Goal: Share content: Share content

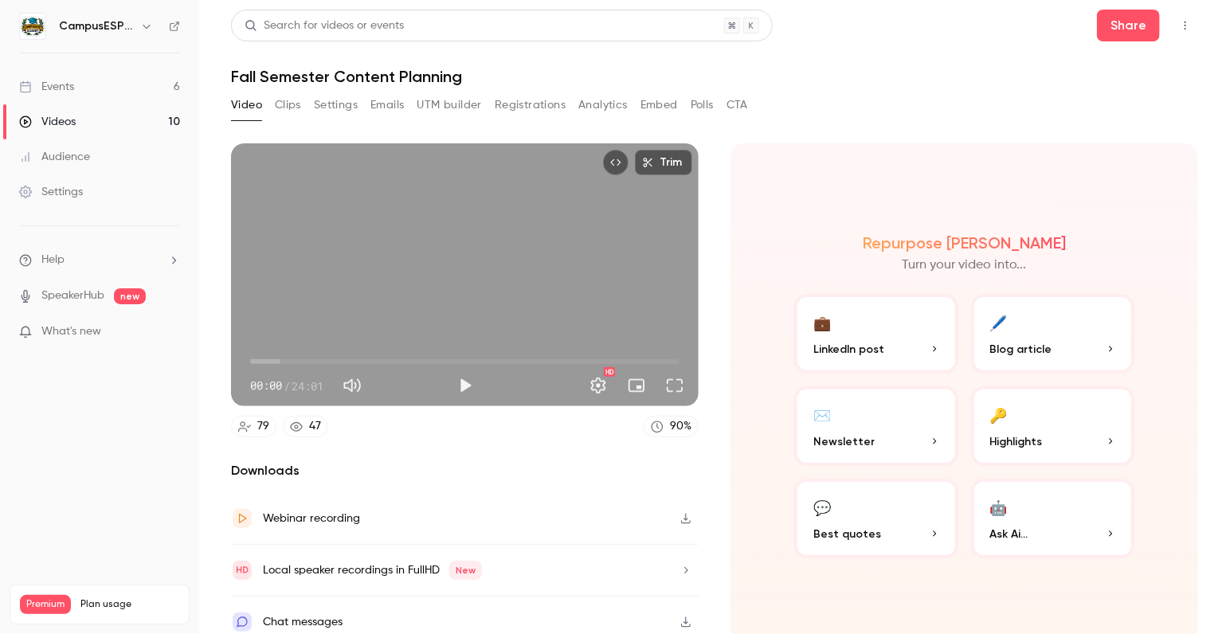
click at [57, 108] on link "Videos 10" at bounding box center [99, 121] width 199 height 35
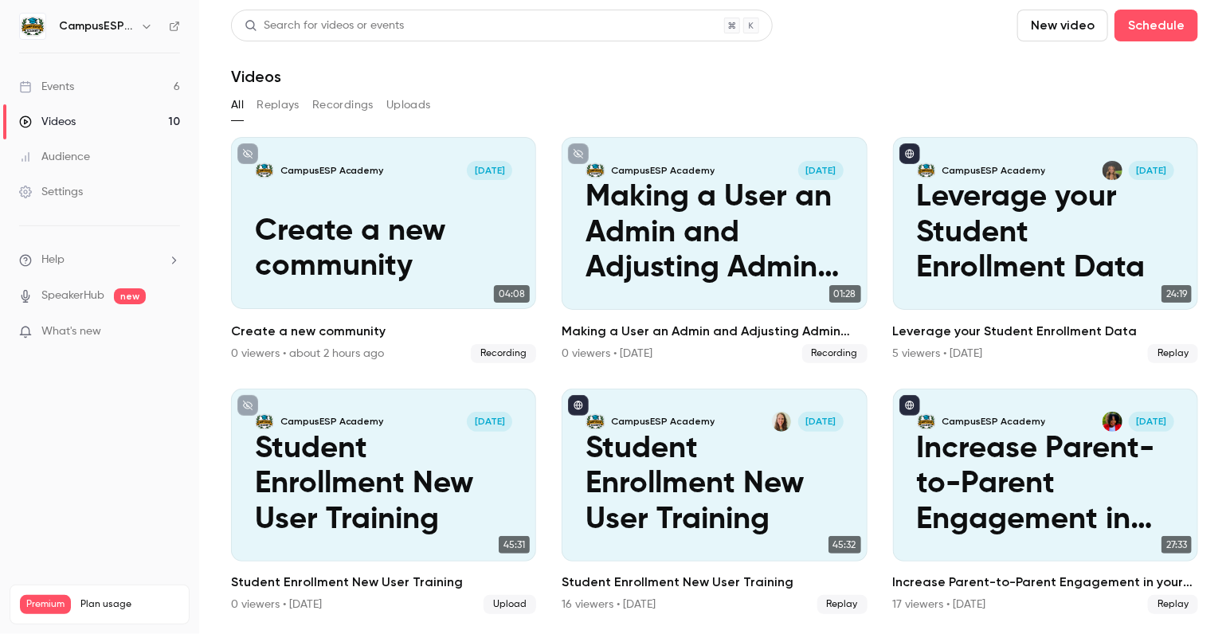
click at [342, 96] on button "Recordings" at bounding box center [342, 104] width 61 height 25
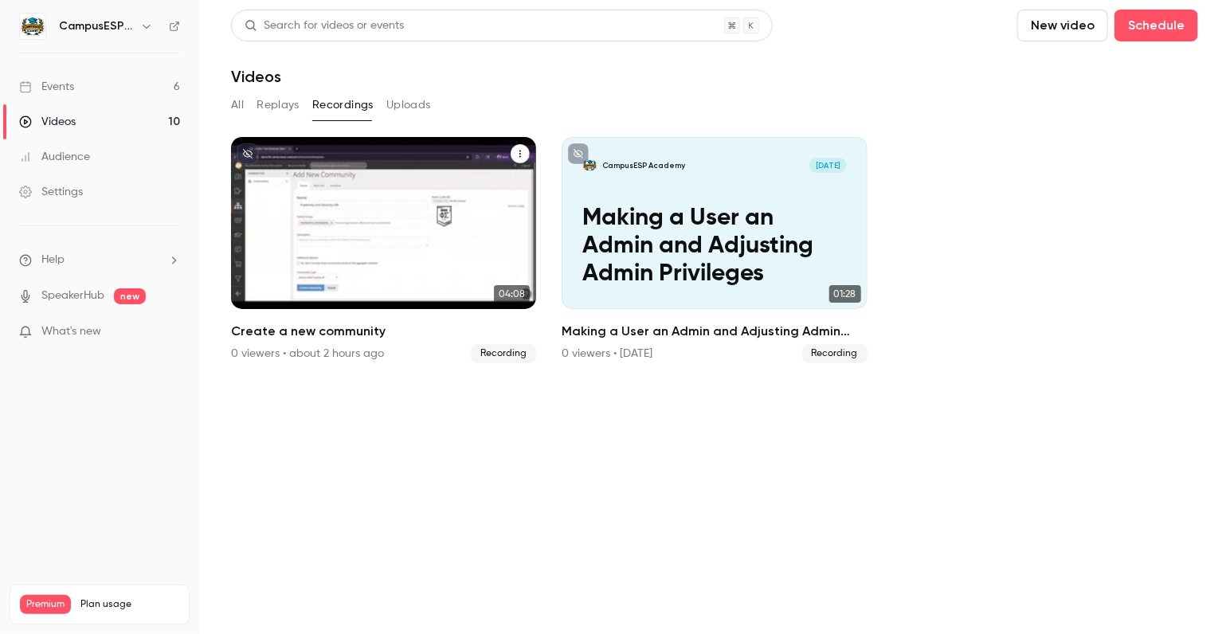
click at [465, 229] on div "CampusESP Academy [DATE] Create a new community" at bounding box center [383, 223] width 305 height 172
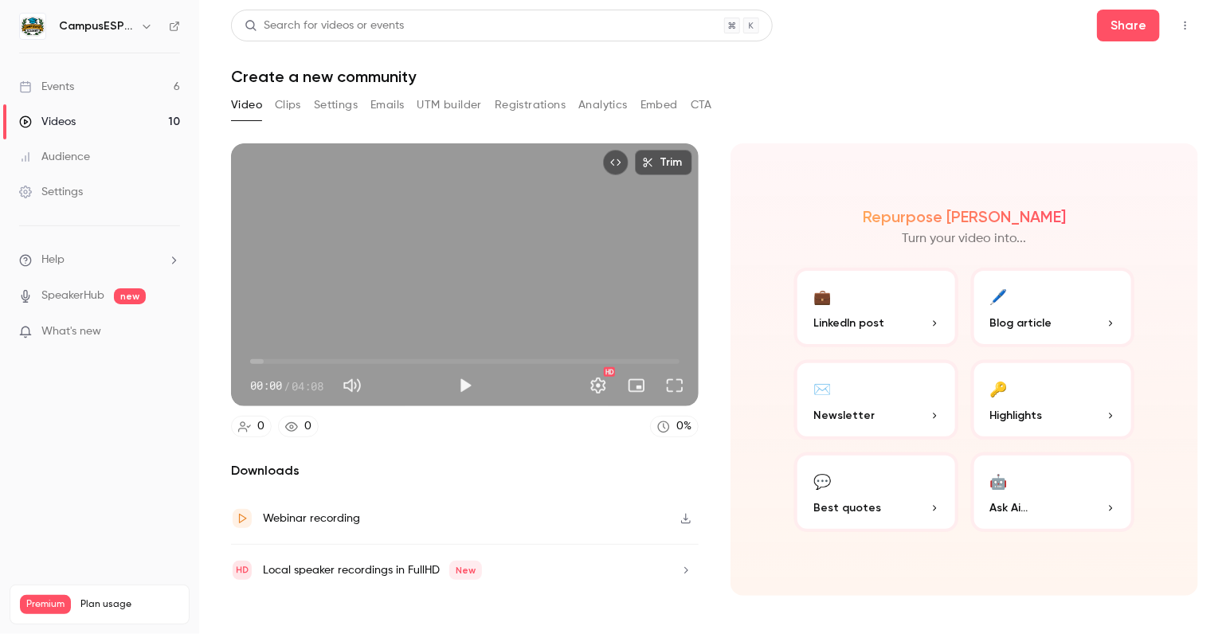
click at [589, 104] on button "Analytics" at bounding box center [602, 104] width 49 height 25
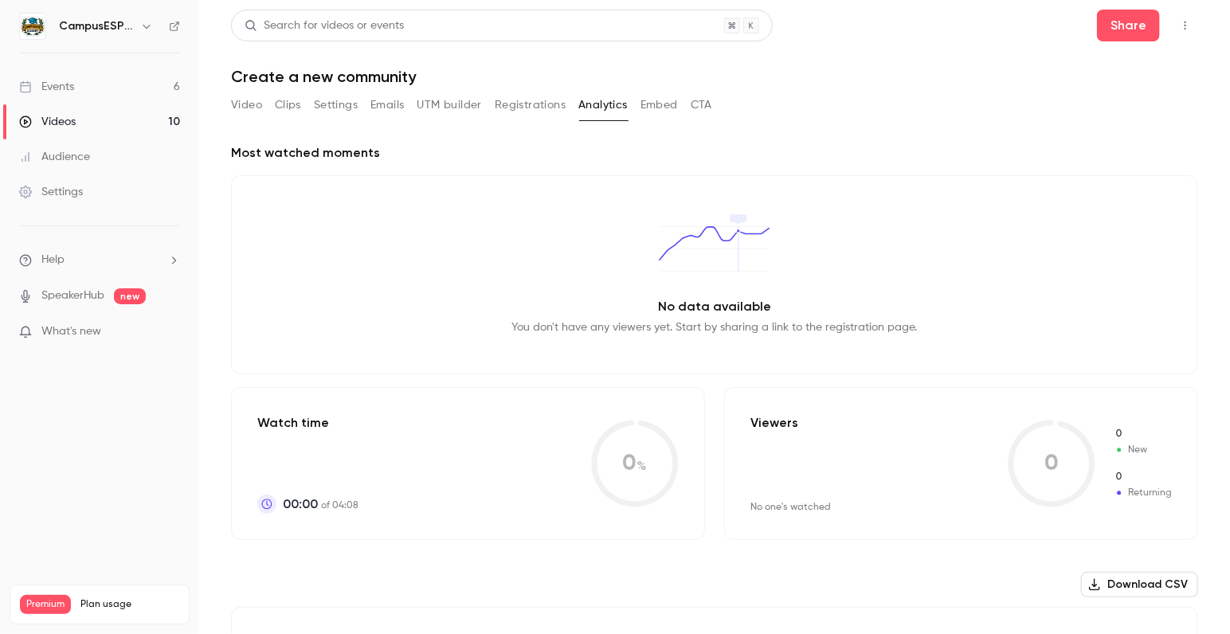
click at [256, 96] on button "Video" at bounding box center [246, 104] width 31 height 25
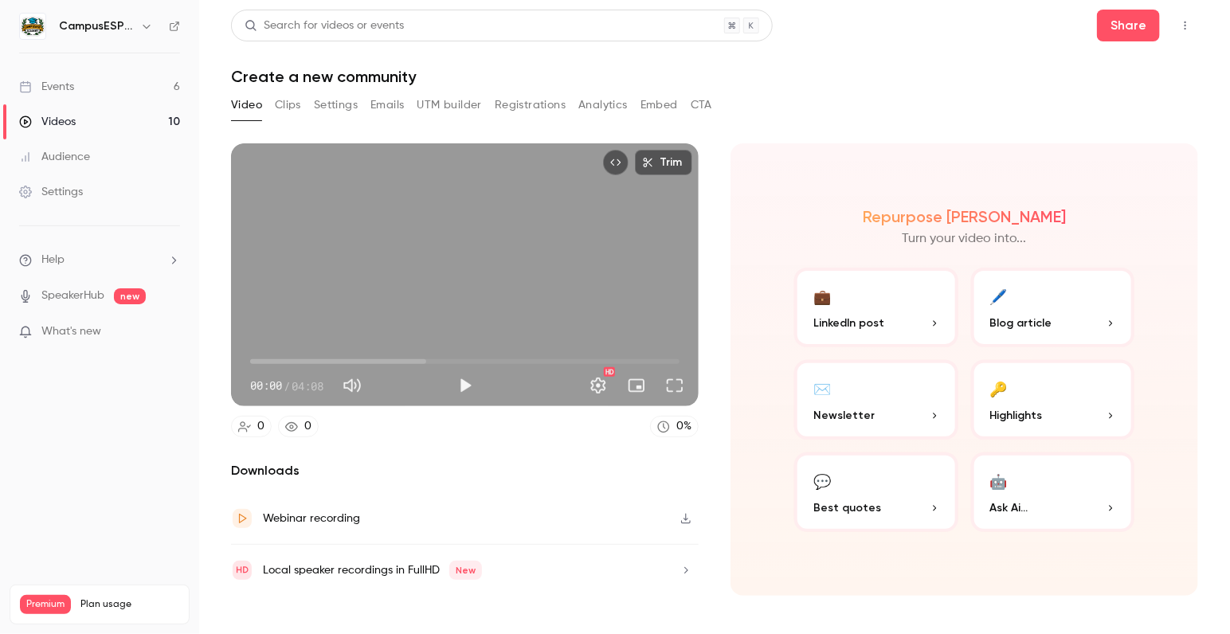
click at [60, 195] on div "Settings" at bounding box center [51, 192] width 64 height 16
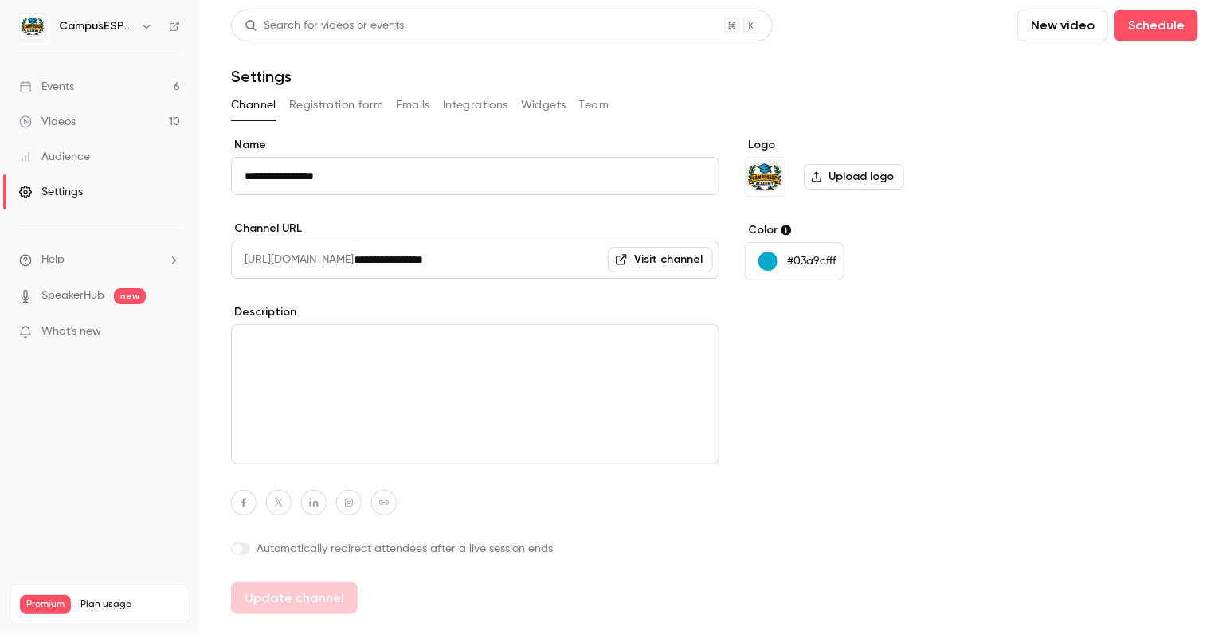
click at [31, 82] on icon at bounding box center [25, 86] width 13 height 13
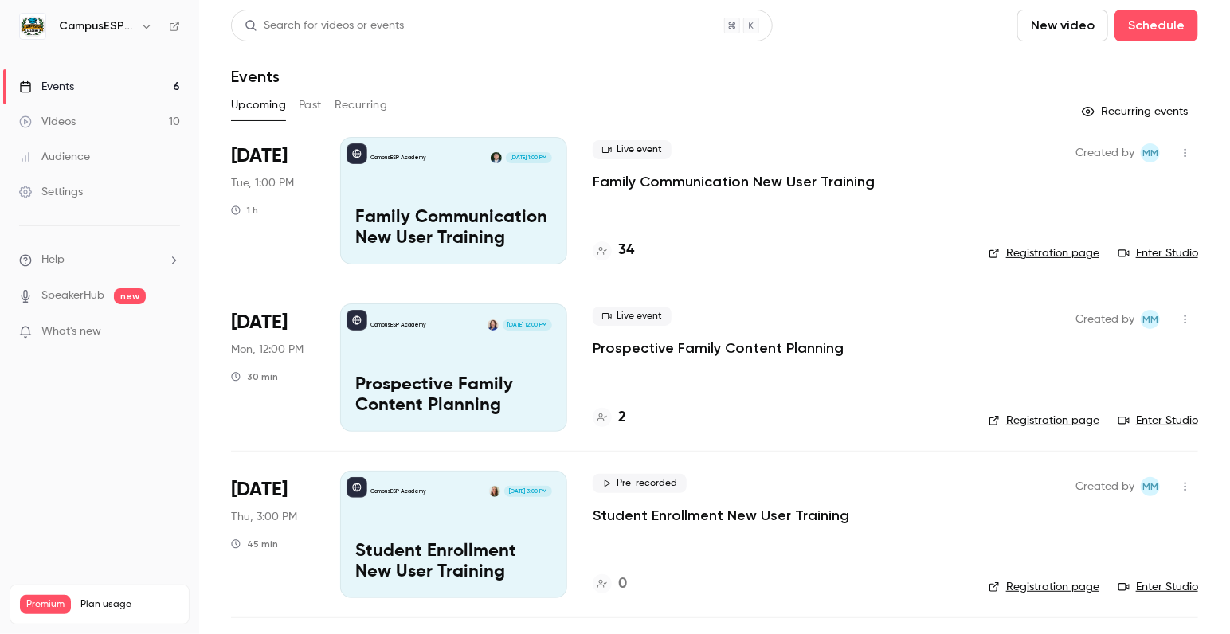
click at [62, 118] on div "Videos" at bounding box center [47, 122] width 57 height 16
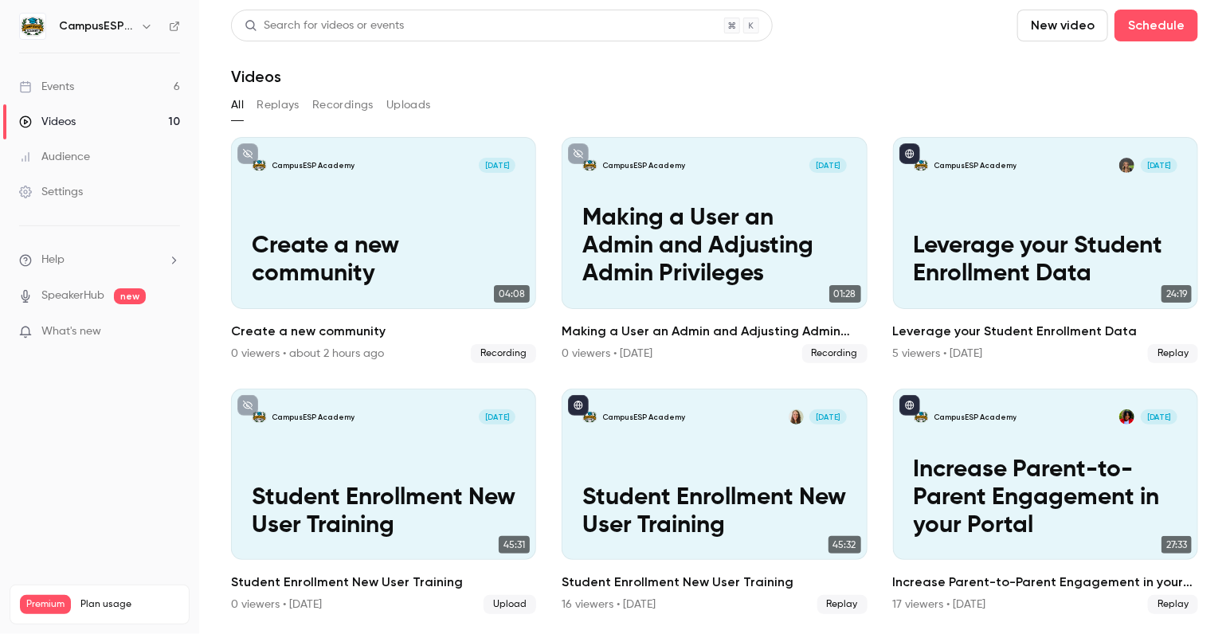
click at [334, 100] on button "Recordings" at bounding box center [342, 104] width 61 height 25
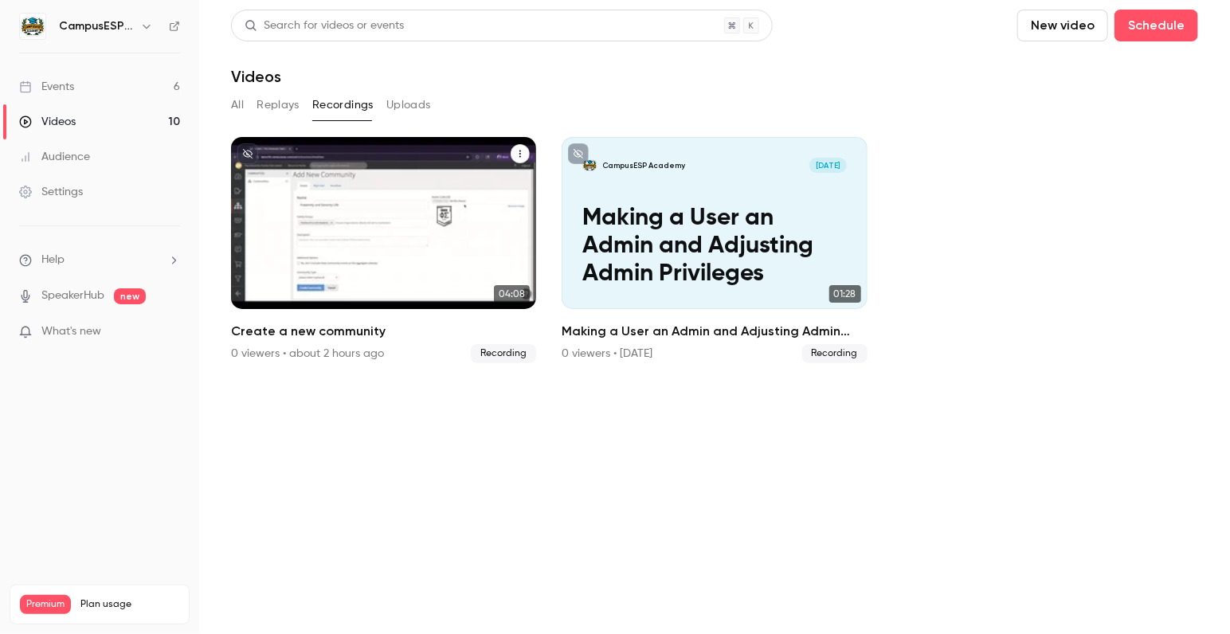
click at [526, 151] on button "Create a new community" at bounding box center [519, 153] width 19 height 19
click at [410, 190] on div "Share" at bounding box center [456, 191] width 124 height 16
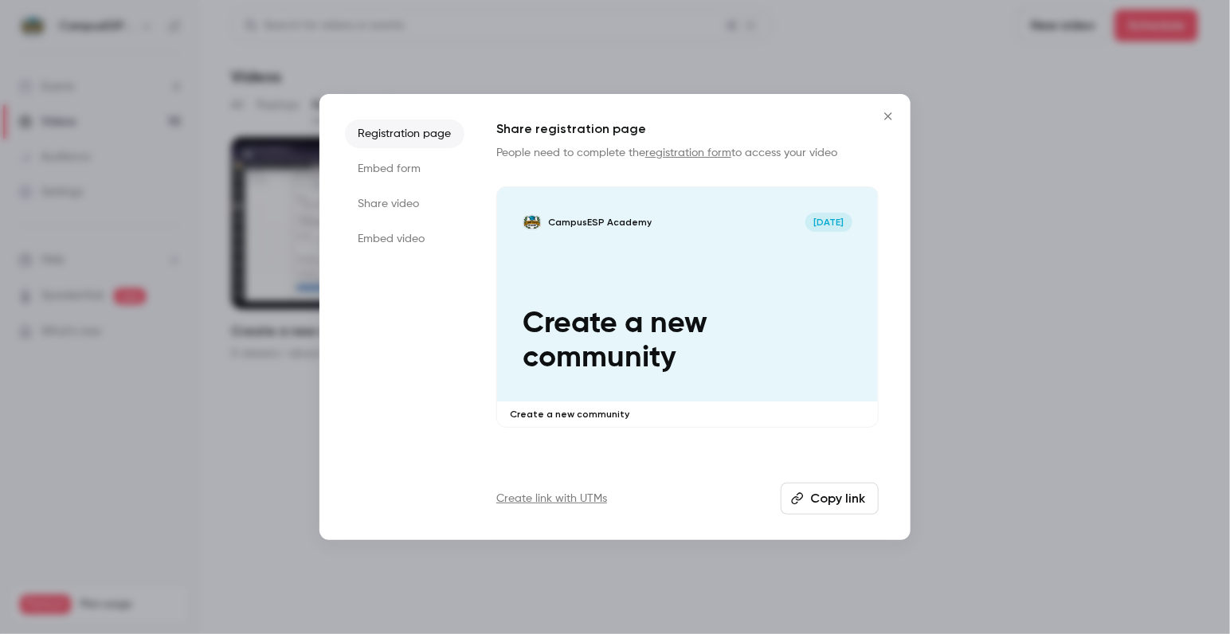
click at [851, 496] on button "Copy link" at bounding box center [829, 499] width 98 height 32
